Goal: Information Seeking & Learning: Learn about a topic

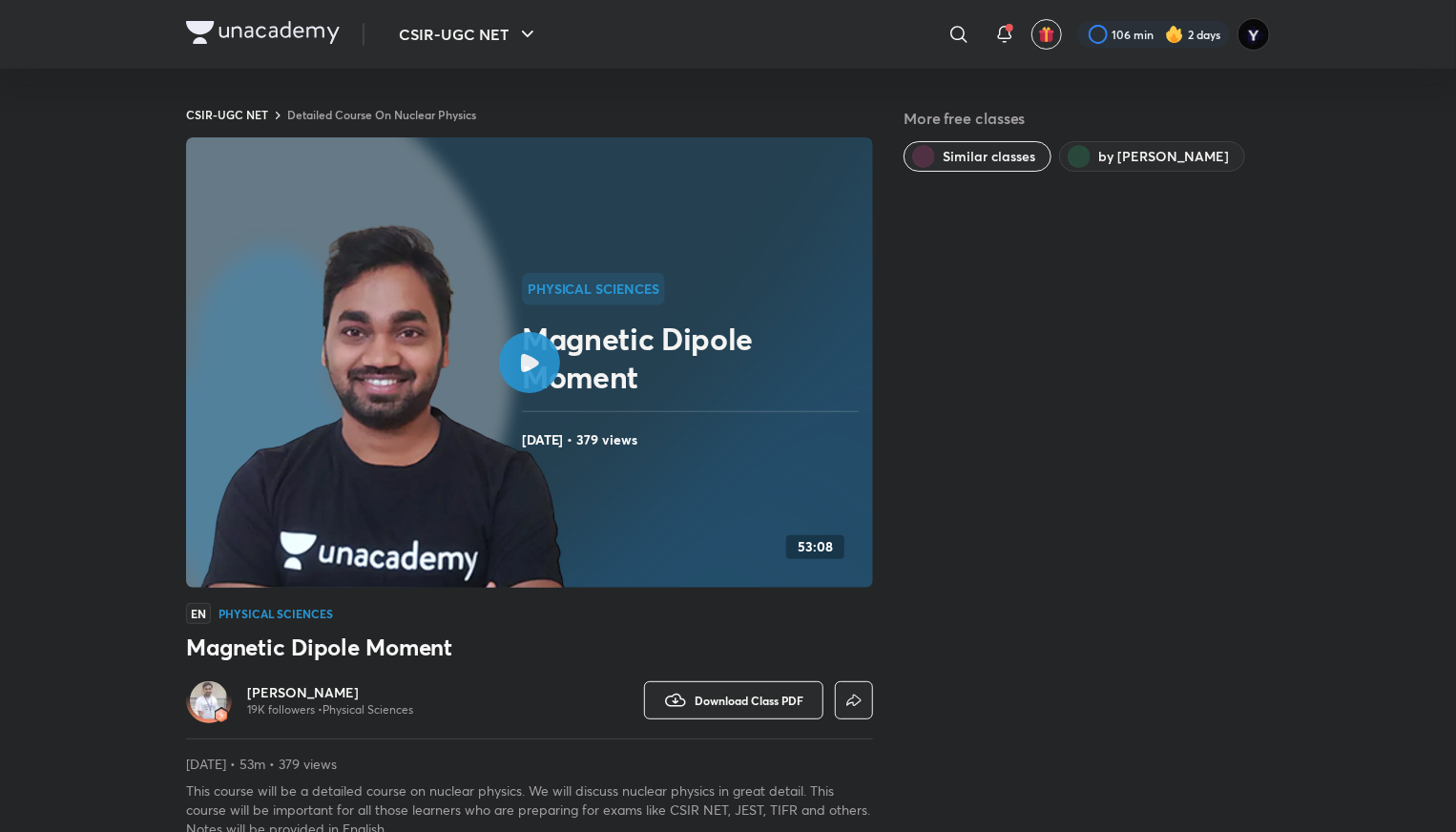
click at [276, 29] on img at bounding box center [263, 33] width 153 height 23
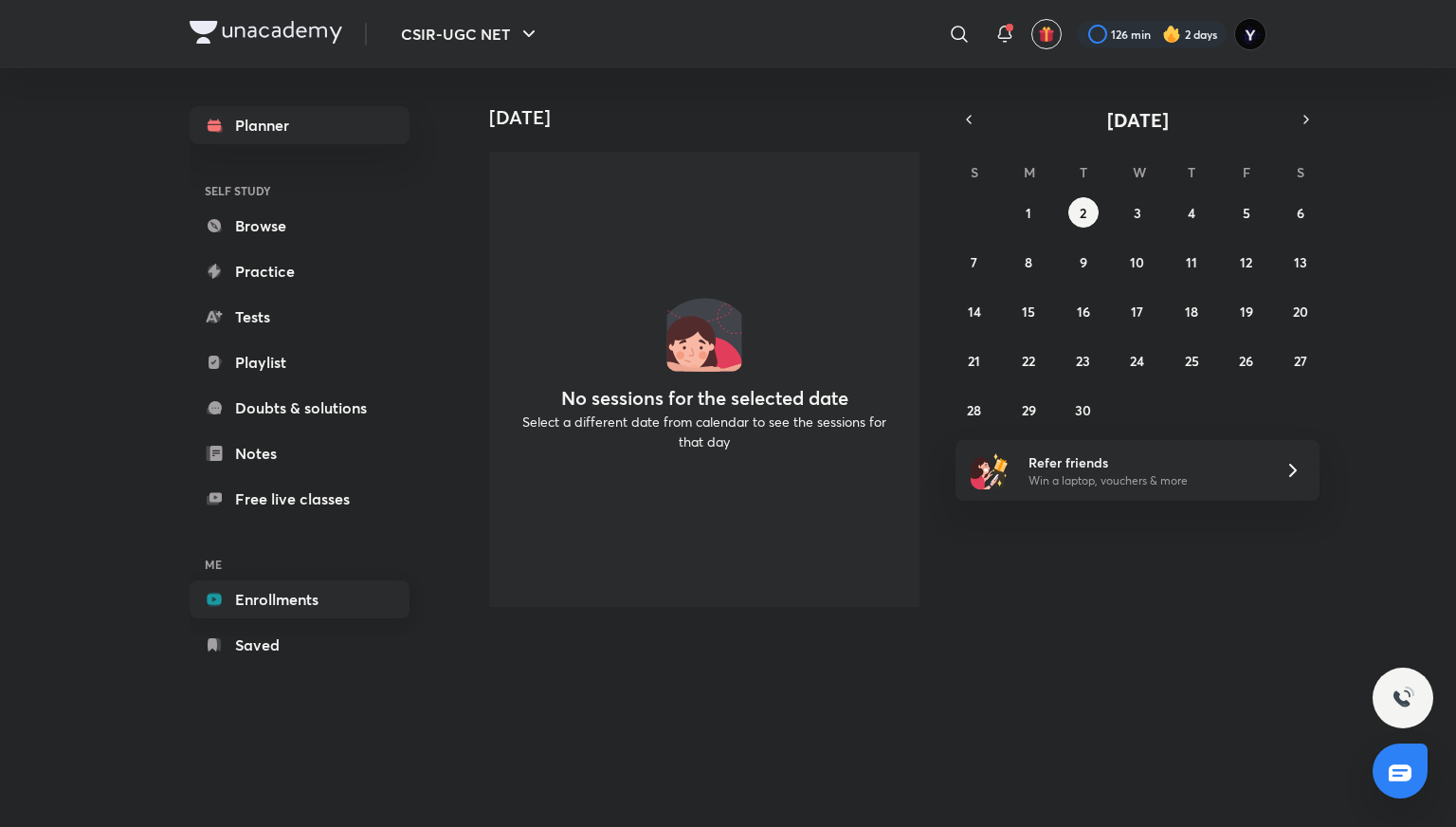
click at [270, 592] on link "Enrollments" at bounding box center [300, 599] width 220 height 38
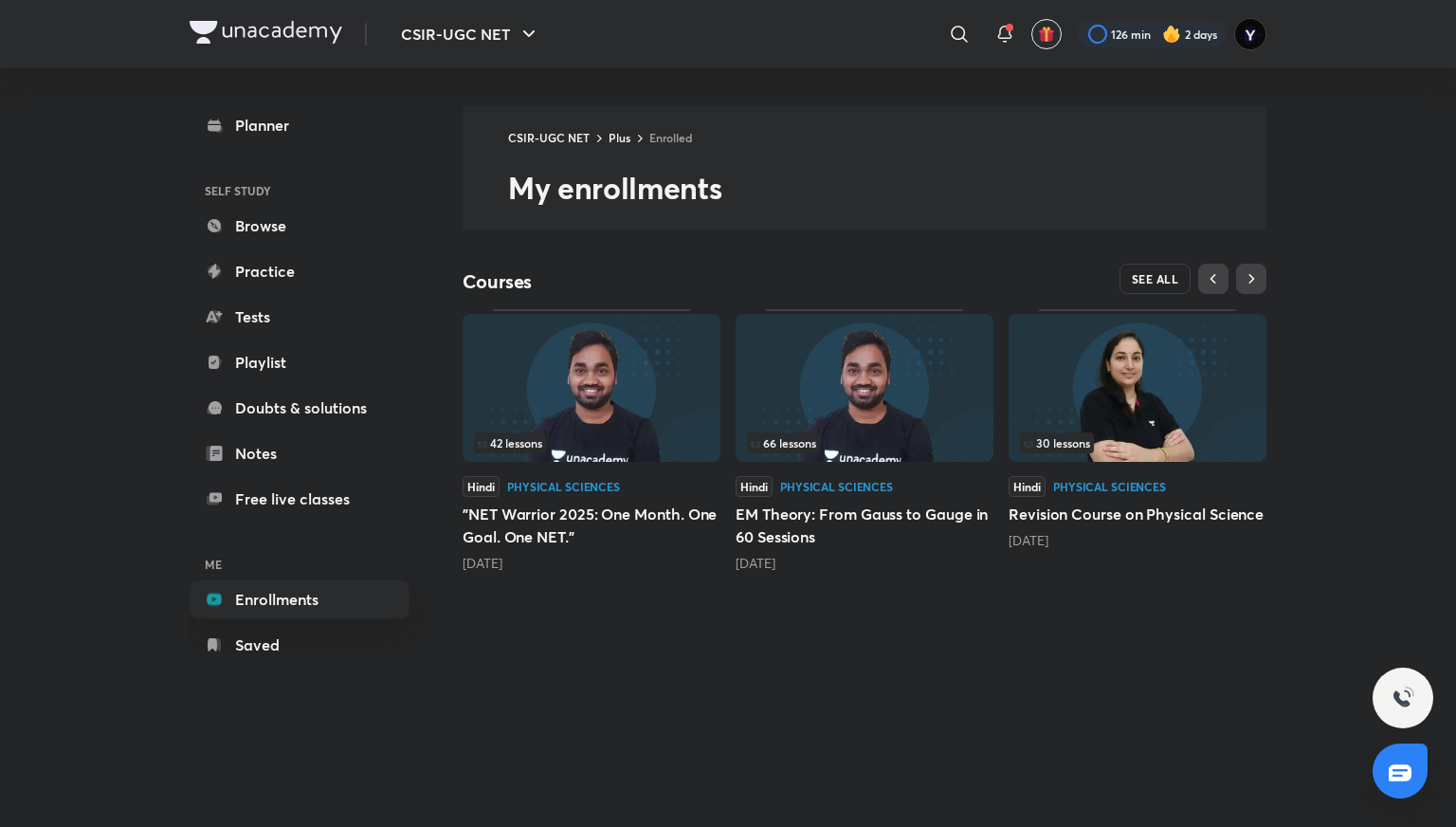
click at [1145, 285] on span "SEE ALL" at bounding box center [1155, 279] width 47 height 13
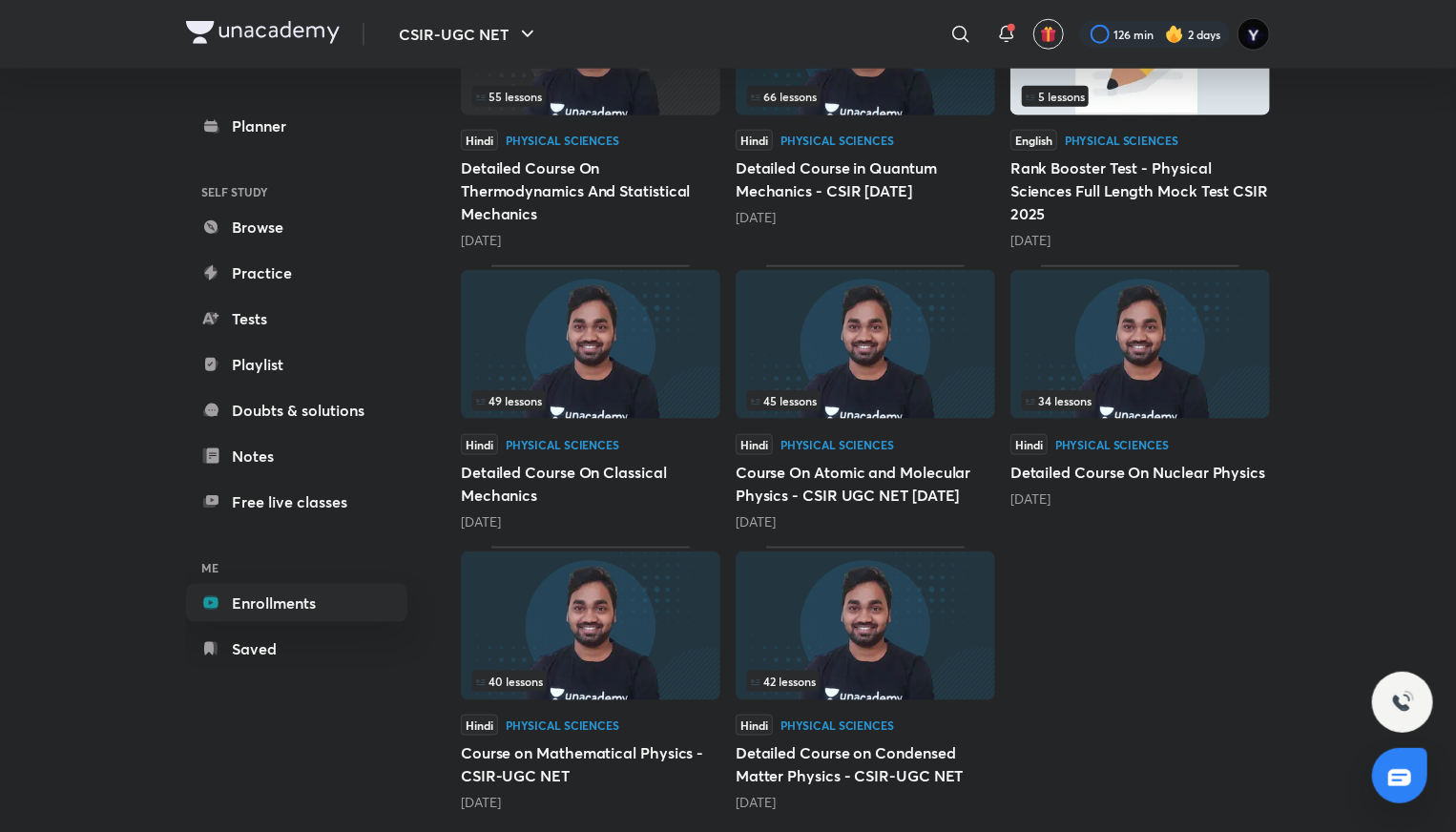
scroll to position [976, 0]
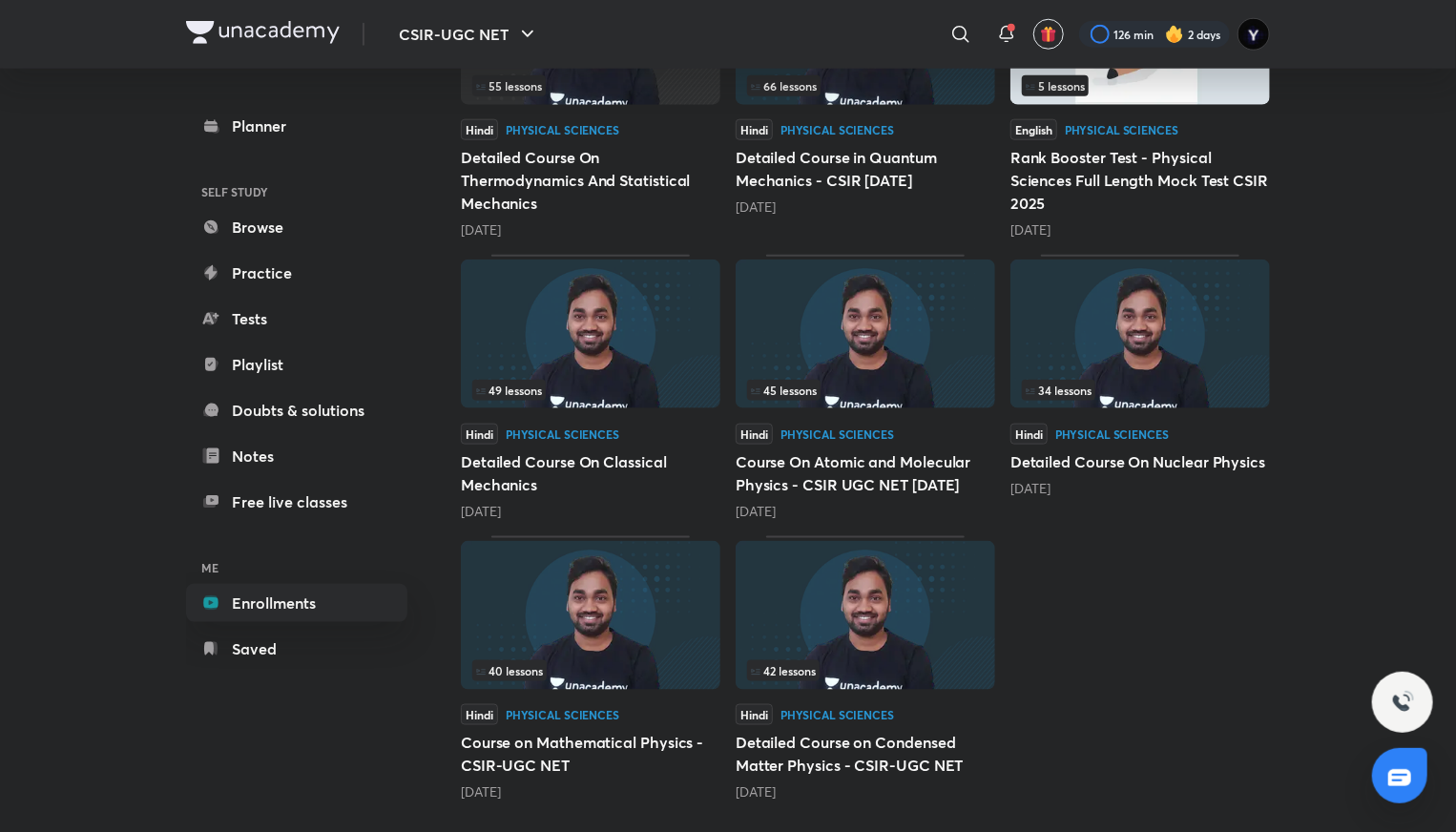
click at [1082, 363] on img at bounding box center [1141, 334] width 260 height 148
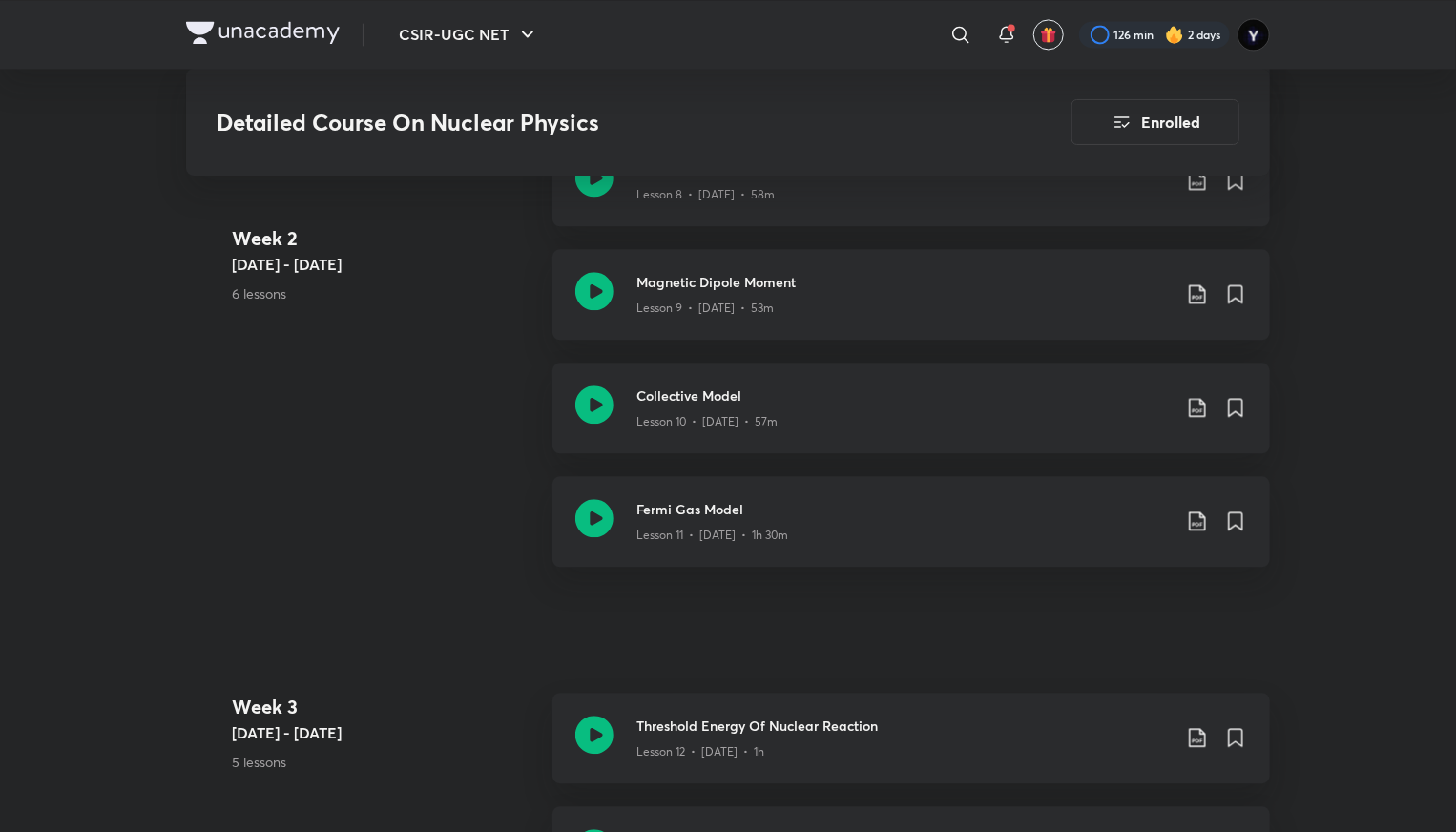
scroll to position [2072, 0]
click at [1014, 408] on h3 "Collective Model" at bounding box center [903, 398] width 534 height 20
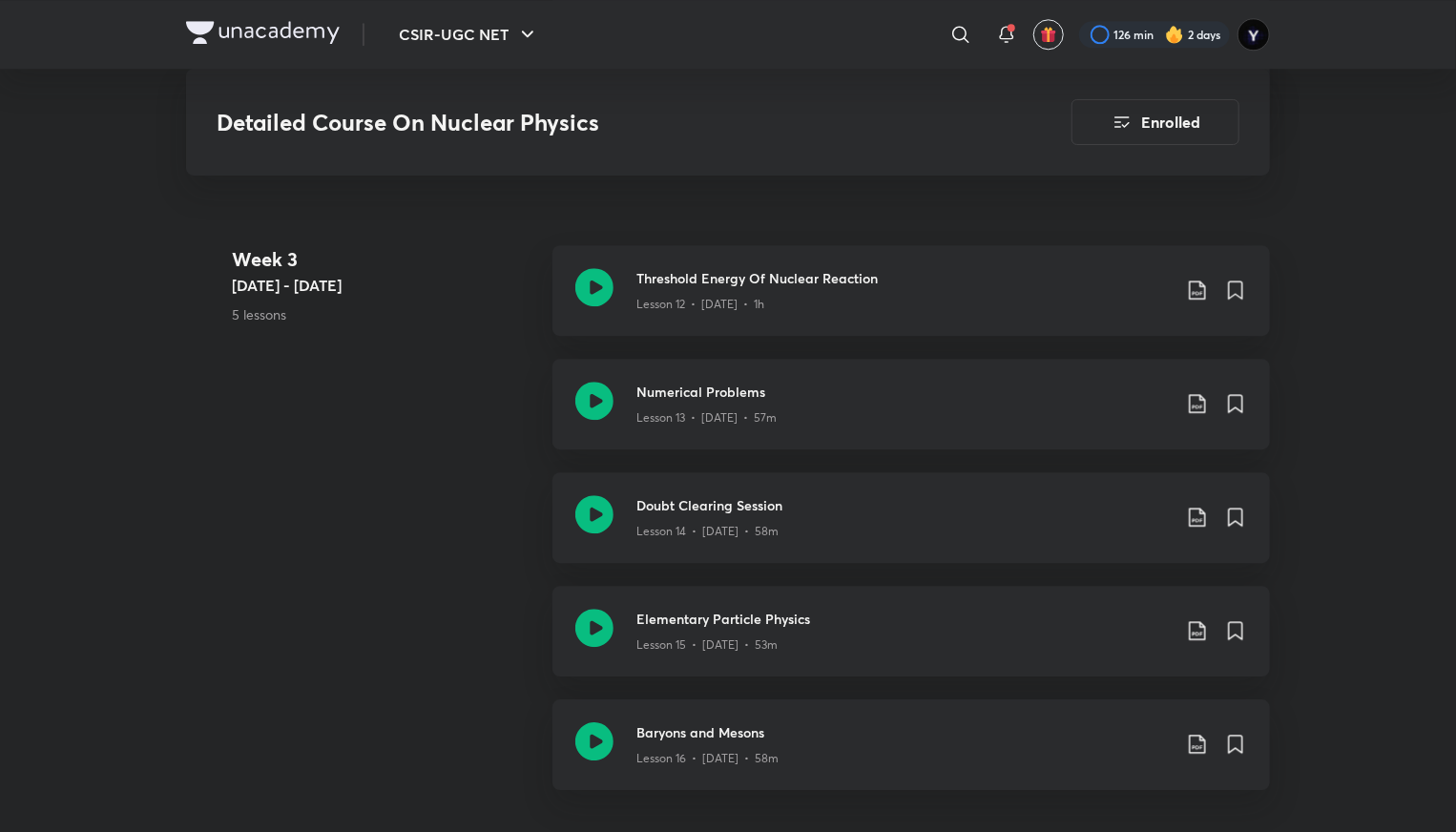
scroll to position [2528, 0]
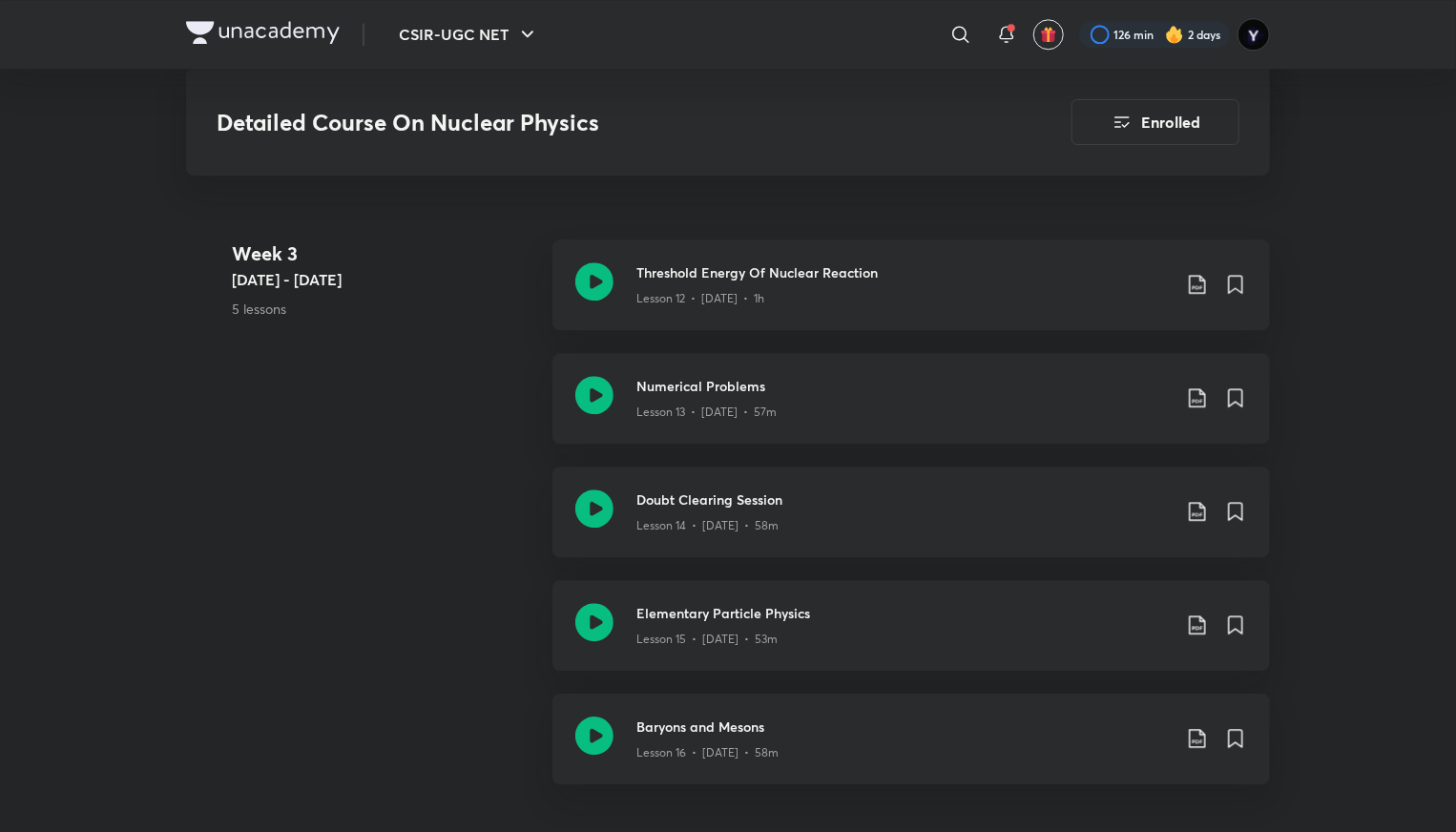
scroll to position [2072, 0]
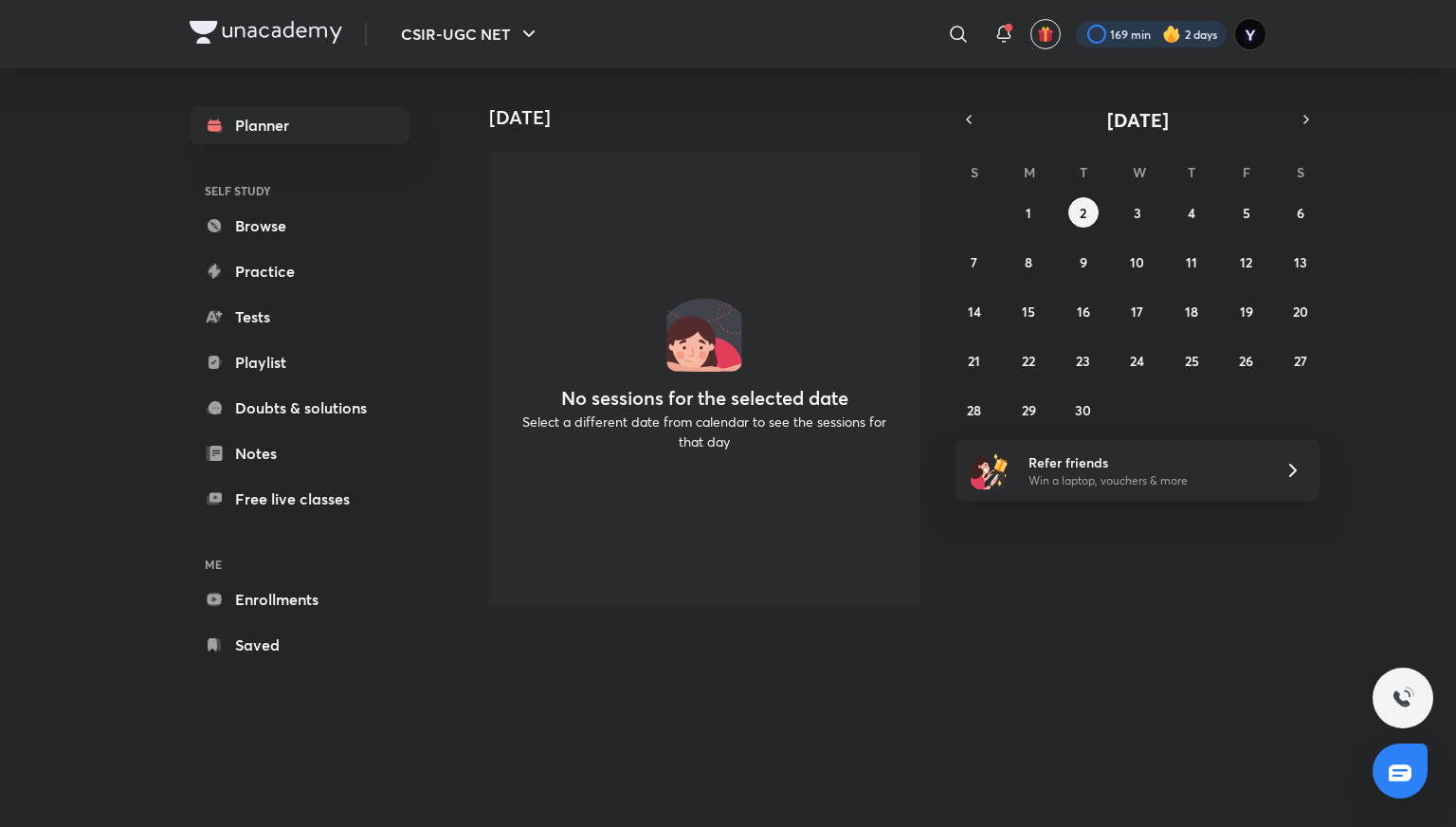
click at [1099, 35] on div at bounding box center [1152, 35] width 150 height 27
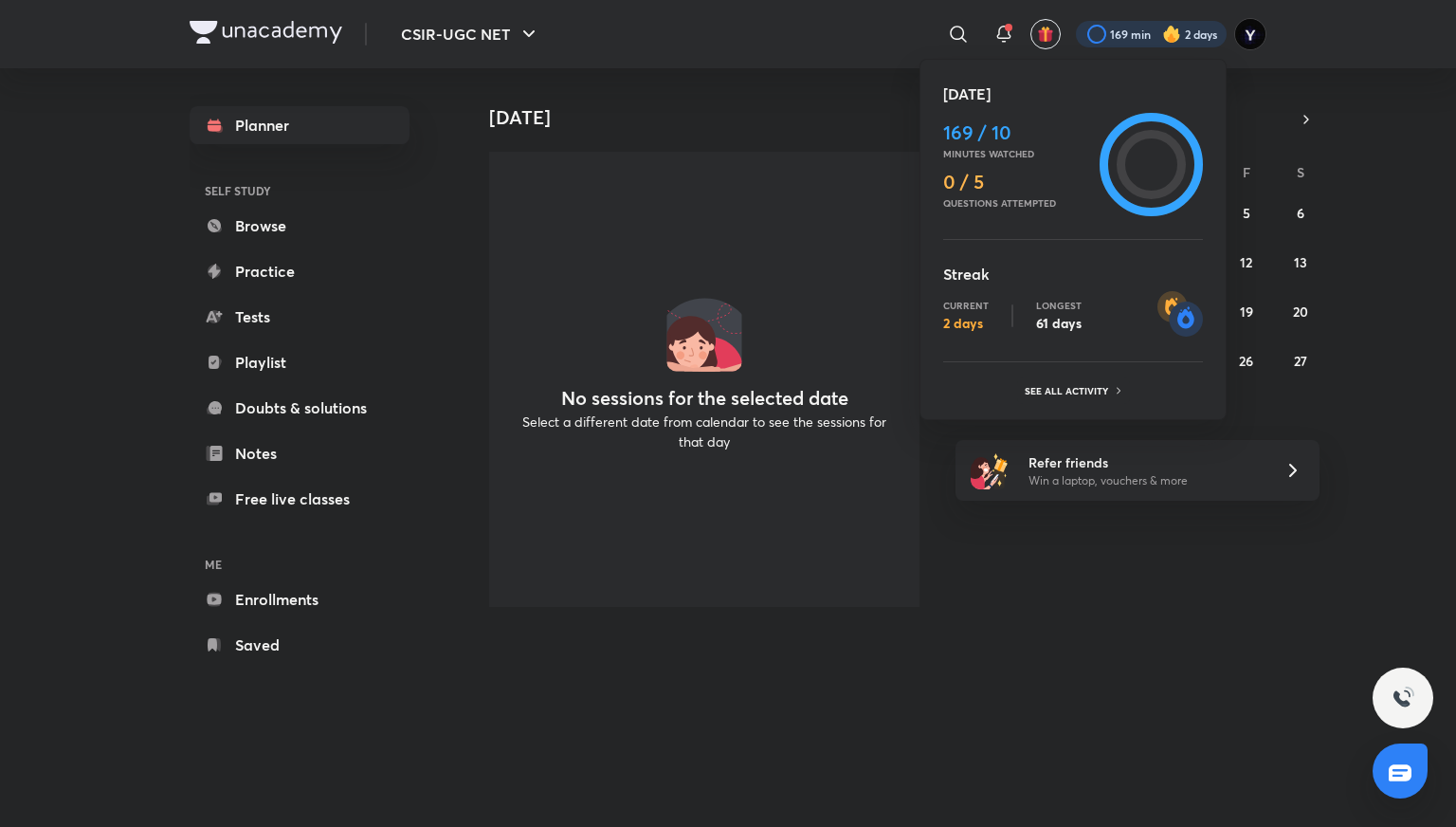
click at [1379, 200] on div at bounding box center [728, 414] width 1456 height 827
